Goal: Information Seeking & Learning: Learn about a topic

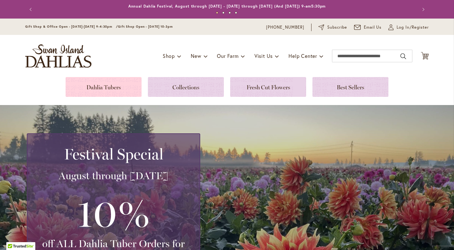
click at [100, 89] on link at bounding box center [104, 87] width 76 height 20
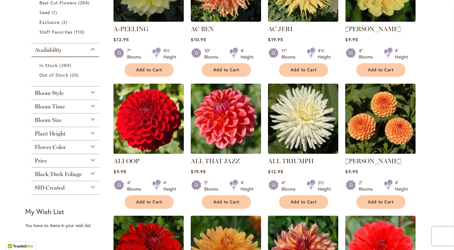
scroll to position [211, 0]
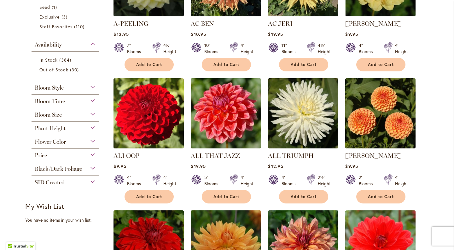
click at [92, 89] on div "Bloom Style" at bounding box center [65, 86] width 67 height 10
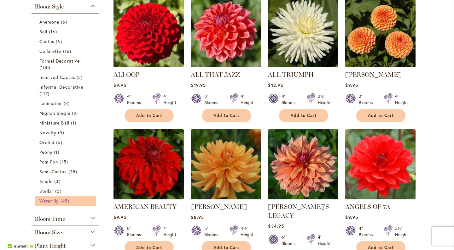
click at [57, 202] on span "Waterlily" at bounding box center [48, 201] width 19 height 6
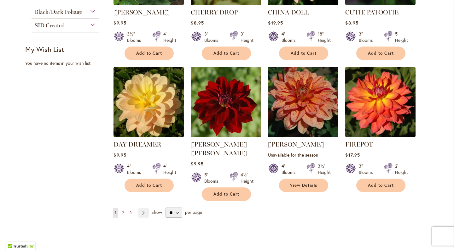
scroll to position [474, 0]
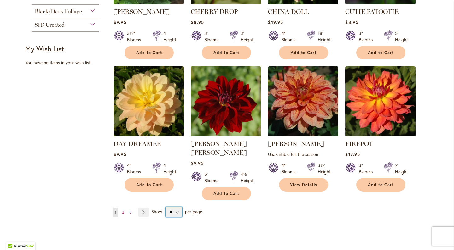
select select "**"
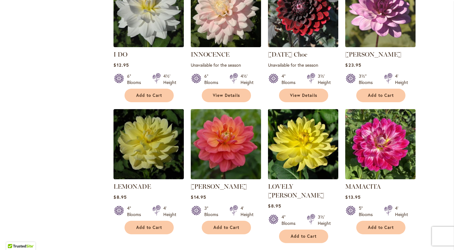
scroll to position [834, 0]
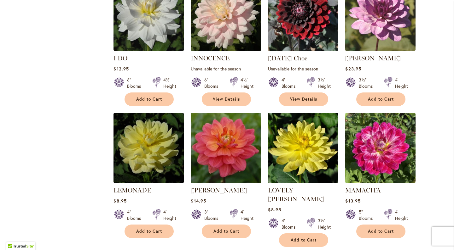
click at [224, 148] on img at bounding box center [226, 148] width 74 height 74
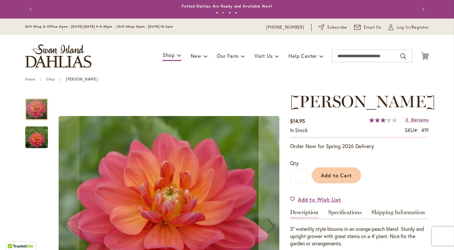
click at [36, 140] on img "LORA ASHLEY" at bounding box center [36, 138] width 45 height 30
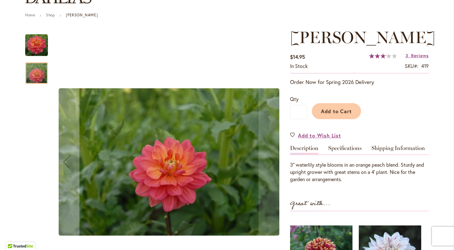
scroll to position [63, 0]
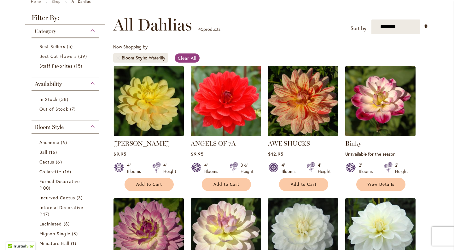
scroll to position [84, 0]
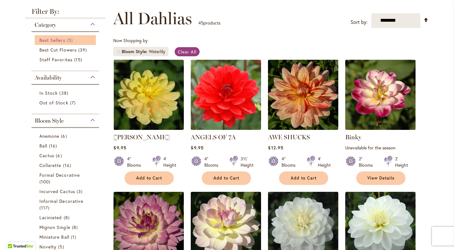
click at [57, 42] on span "Best Sellers" at bounding box center [52, 40] width 26 height 6
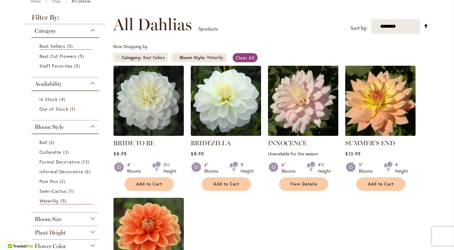
scroll to position [78, 0]
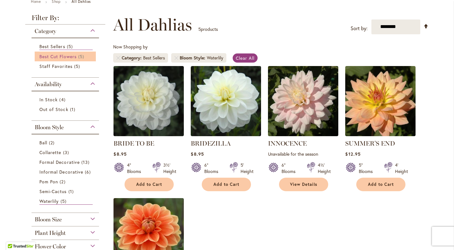
click at [70, 54] on span "Best Cut Flowers" at bounding box center [57, 57] width 37 height 6
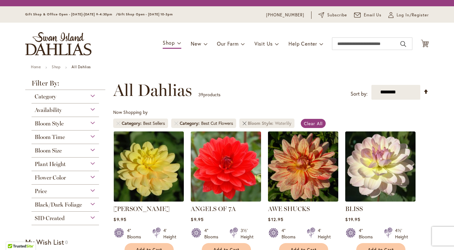
click at [245, 122] on link "Remove Bloom Style Waterlily" at bounding box center [244, 124] width 4 height 4
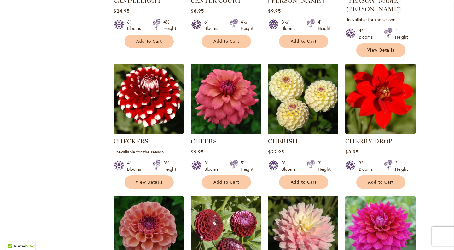
scroll to position [1562, 0]
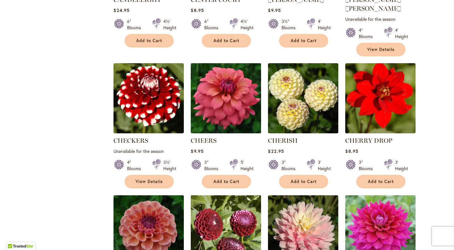
click at [238, 83] on img at bounding box center [226, 98] width 74 height 74
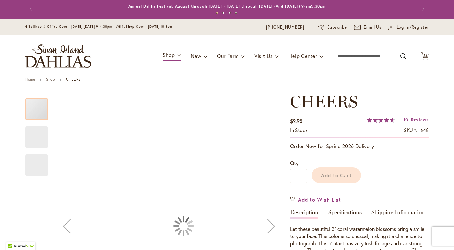
scroll to position [59, 0]
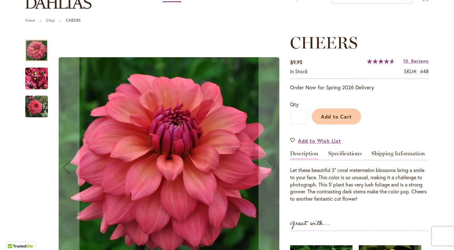
click at [35, 79] on img "CHEERS" at bounding box center [36, 79] width 23 height 30
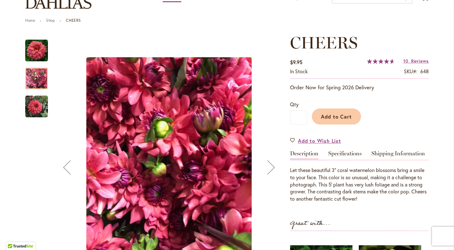
click at [36, 97] on img "CHEERS" at bounding box center [36, 106] width 23 height 23
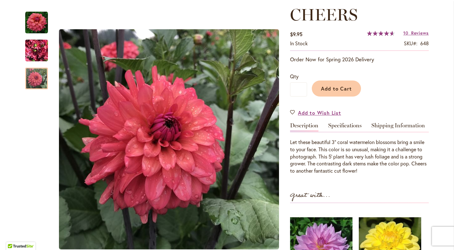
scroll to position [88, 0]
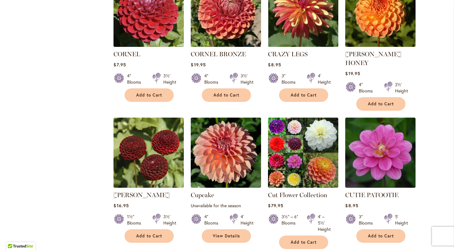
scroll to position [2096, 0]
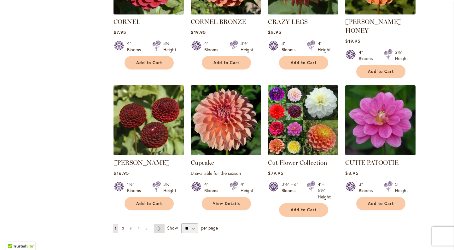
click at [160, 224] on link "Page Next" at bounding box center [159, 228] width 10 height 9
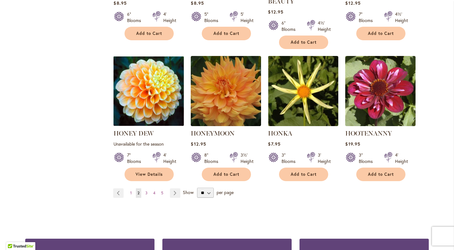
scroll to position [2170, 0]
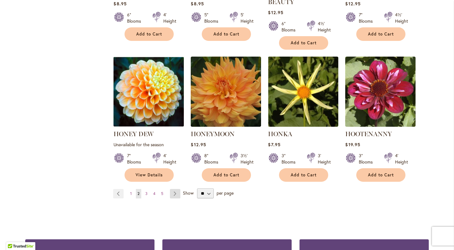
click at [173, 189] on link "Page Next" at bounding box center [175, 193] width 10 height 9
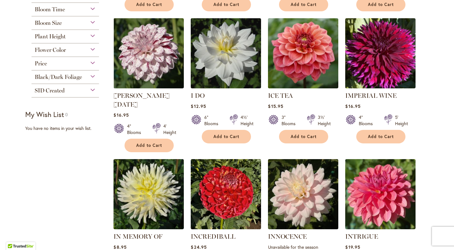
scroll to position [246, 0]
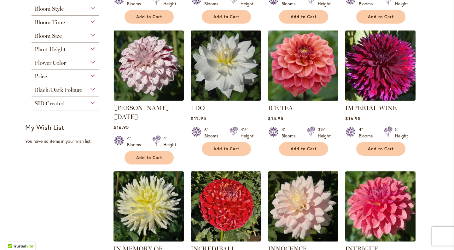
click at [314, 54] on img at bounding box center [303, 66] width 74 height 74
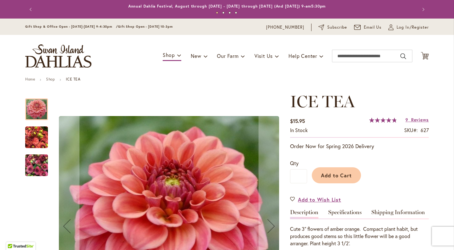
click at [34, 136] on img "ICE TEA" at bounding box center [36, 138] width 23 height 30
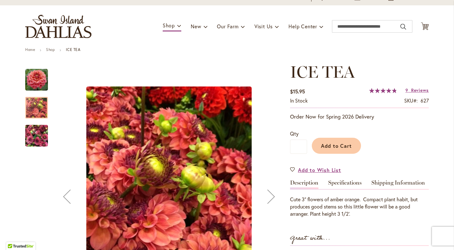
scroll to position [41, 0]
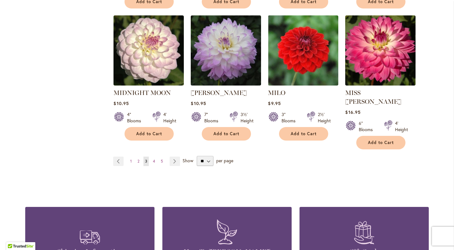
scroll to position [2191, 0]
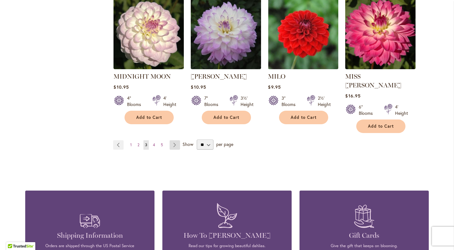
click at [175, 140] on link "Page Next" at bounding box center [174, 144] width 10 height 9
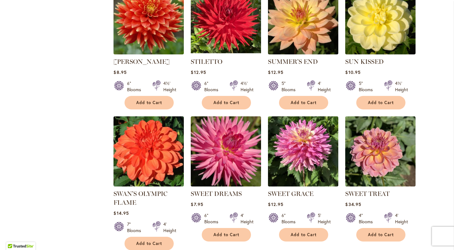
scroll to position [2097, 0]
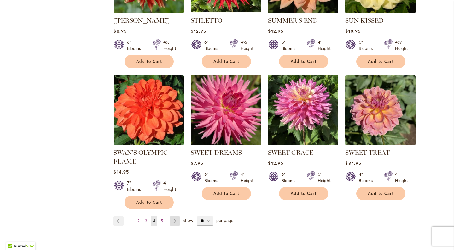
click at [175, 217] on link "Page Next" at bounding box center [174, 221] width 10 height 9
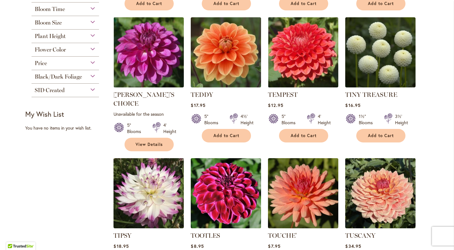
scroll to position [259, 0]
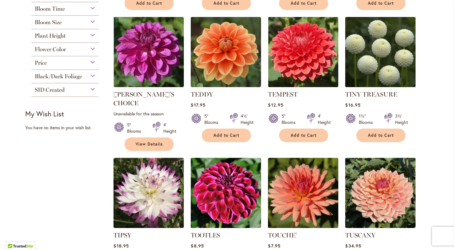
click at [375, 51] on img at bounding box center [380, 52] width 74 height 74
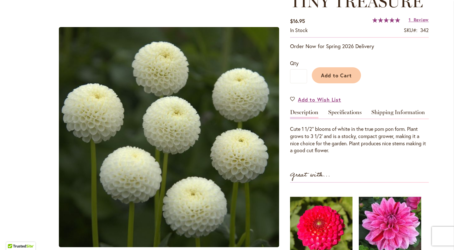
scroll to position [63, 0]
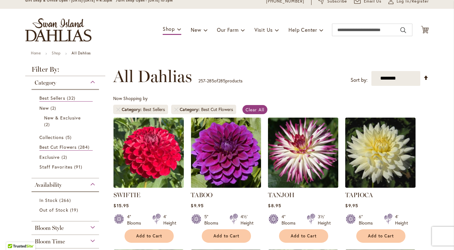
scroll to position [27, 0]
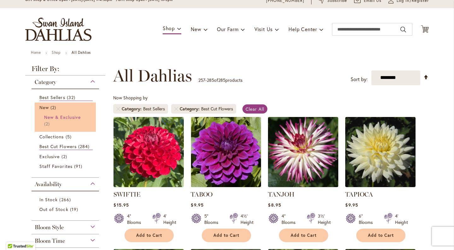
click at [54, 121] on link "New & Exclusive 2 items" at bounding box center [66, 120] width 44 height 13
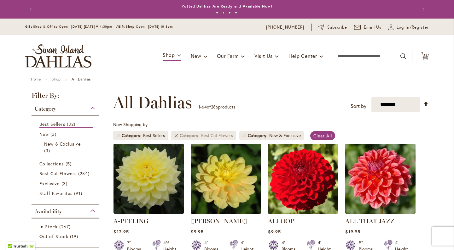
click at [177, 136] on link "Remove Category Best Cut Flowers" at bounding box center [176, 136] width 4 height 4
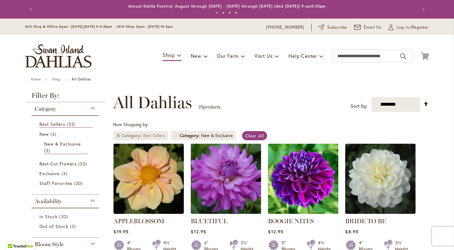
click at [118, 135] on link "Remove Category Best Sellers" at bounding box center [118, 136] width 4 height 4
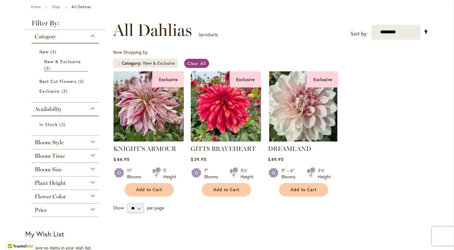
scroll to position [73, 0]
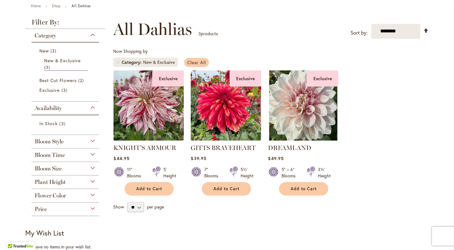
click at [196, 62] on span "Clear All" at bounding box center [196, 63] width 19 height 6
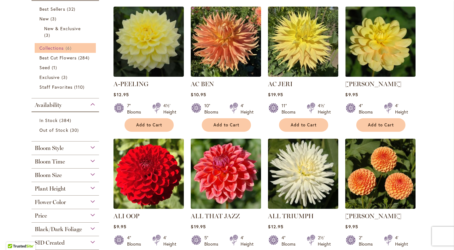
scroll to position [155, 0]
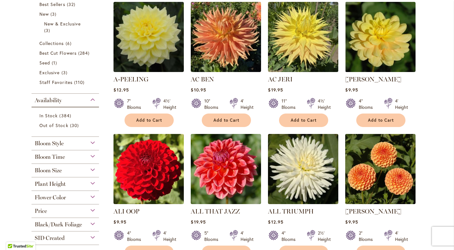
click at [91, 144] on div "Bloom Style" at bounding box center [65, 142] width 67 height 10
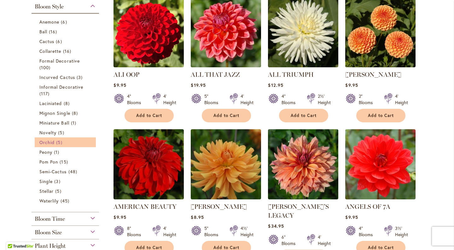
click at [84, 142] on link "Orchid 5 items" at bounding box center [65, 142] width 53 height 7
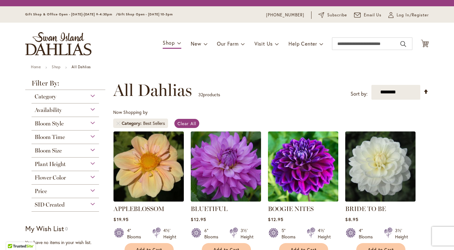
scroll to position [85, 0]
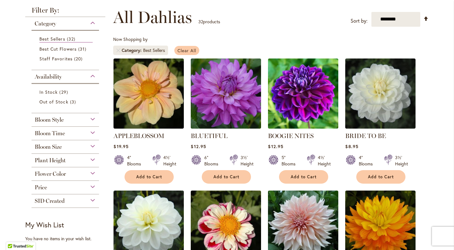
click at [189, 50] on span "Clear All" at bounding box center [186, 51] width 19 height 6
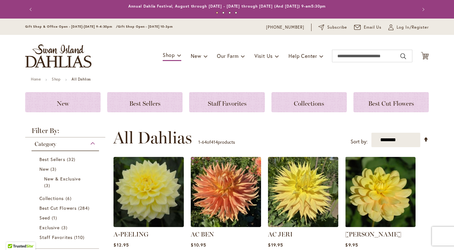
scroll to position [121, 0]
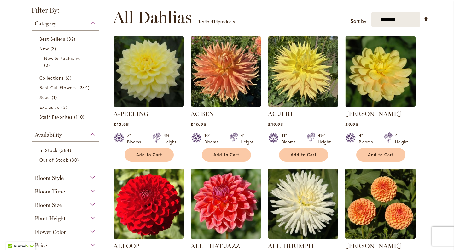
click at [92, 176] on div "Bloom Style" at bounding box center [65, 177] width 67 height 10
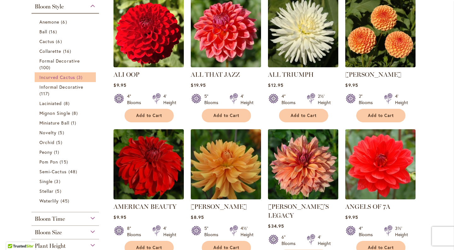
click at [70, 78] on span "Incurved Cactus" at bounding box center [57, 77] width 36 height 6
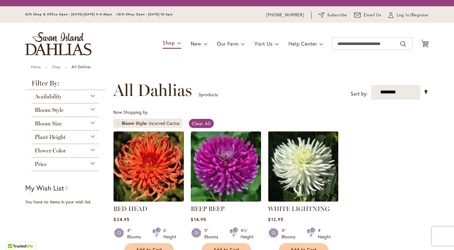
scroll to position [85, 0]
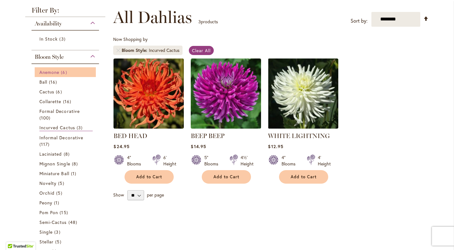
click at [51, 73] on span "Anemone" at bounding box center [49, 72] width 20 height 6
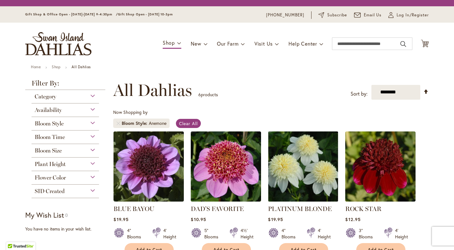
scroll to position [85, 0]
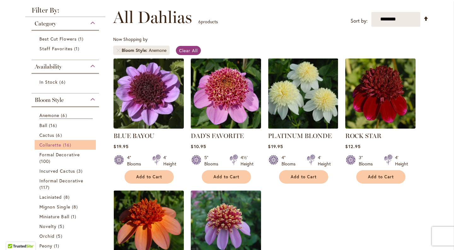
click at [54, 144] on span "Collarette" at bounding box center [50, 145] width 22 height 6
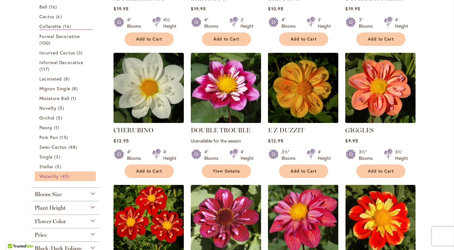
scroll to position [222, 0]
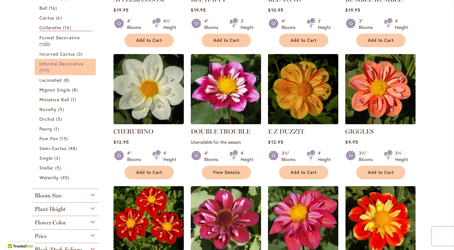
click at [75, 66] on span "Informal Decorative" at bounding box center [61, 64] width 44 height 6
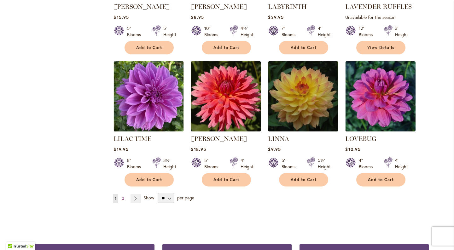
scroll to position [2140, 0]
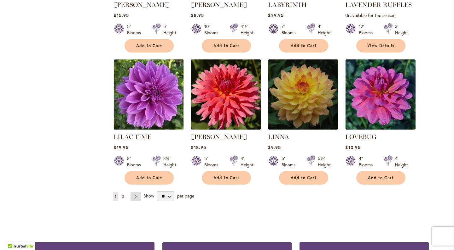
click at [137, 192] on link "Page Next" at bounding box center [135, 196] width 10 height 9
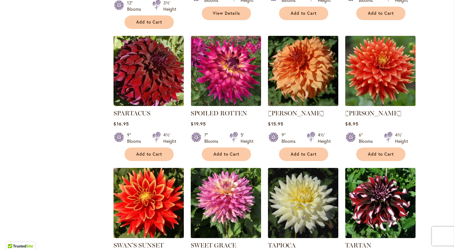
scroll to position [1334, 0]
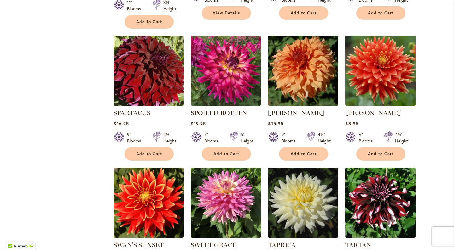
click at [133, 54] on img at bounding box center [149, 71] width 74 height 74
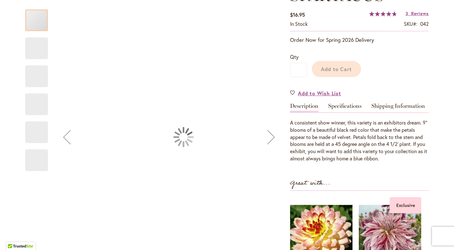
scroll to position [110, 0]
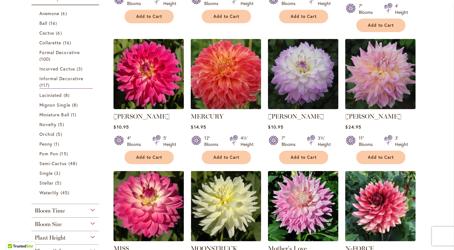
scroll to position [249, 0]
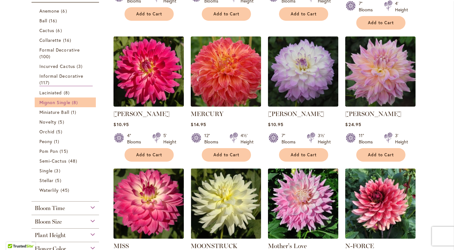
click at [68, 101] on span "Mignon Single" at bounding box center [54, 103] width 31 height 6
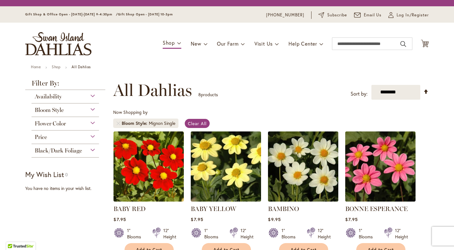
scroll to position [85, 0]
